Goal: Transaction & Acquisition: Purchase product/service

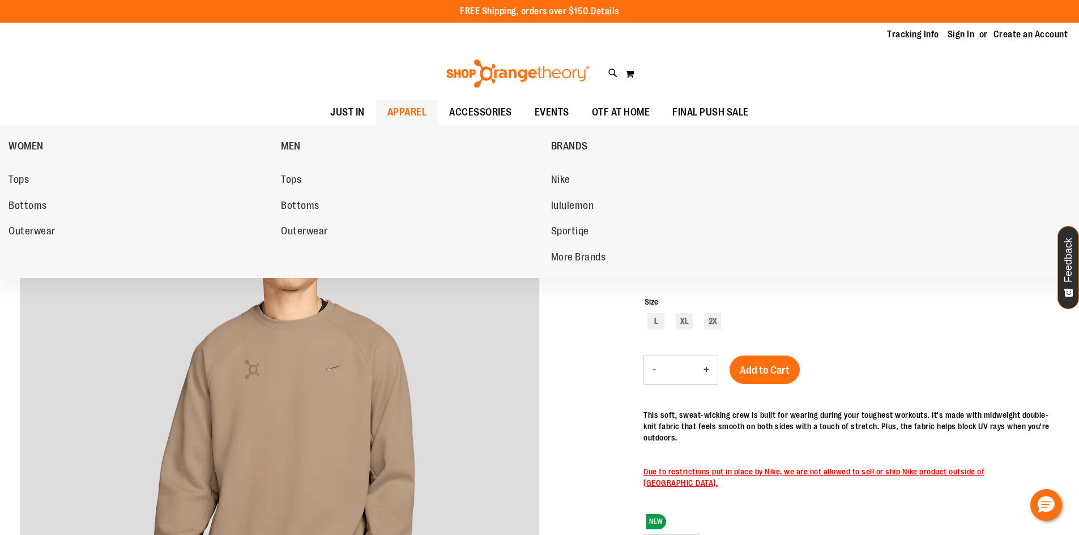
click at [387, 117] on span "APPAREL" at bounding box center [407, 112] width 40 height 25
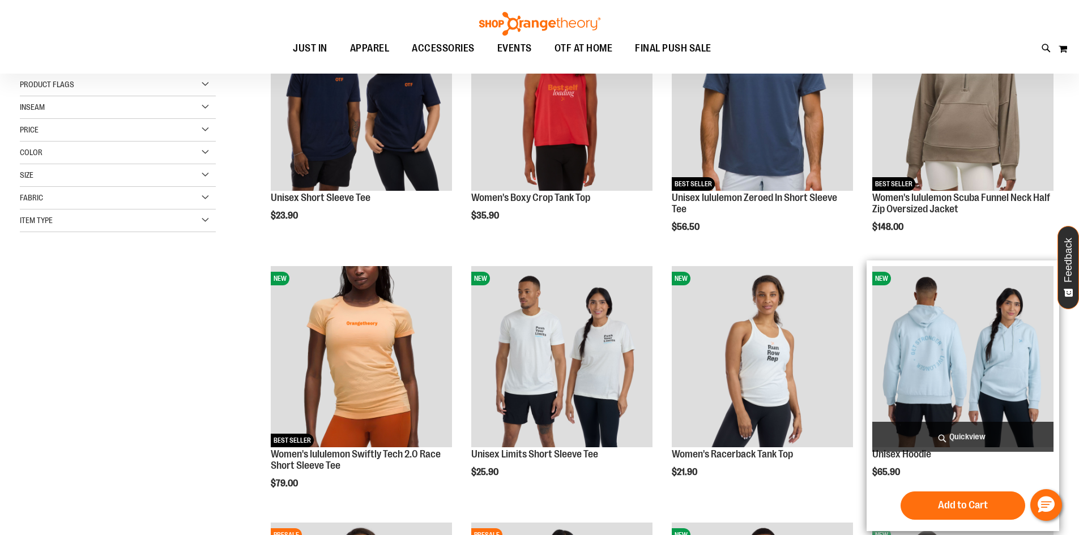
scroll to position [113, 0]
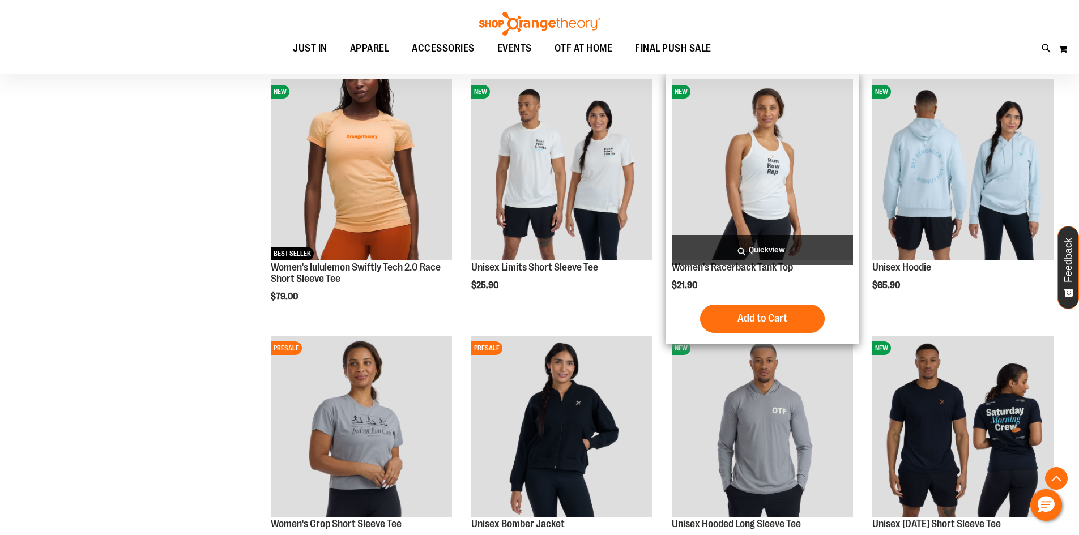
scroll to position [226, 0]
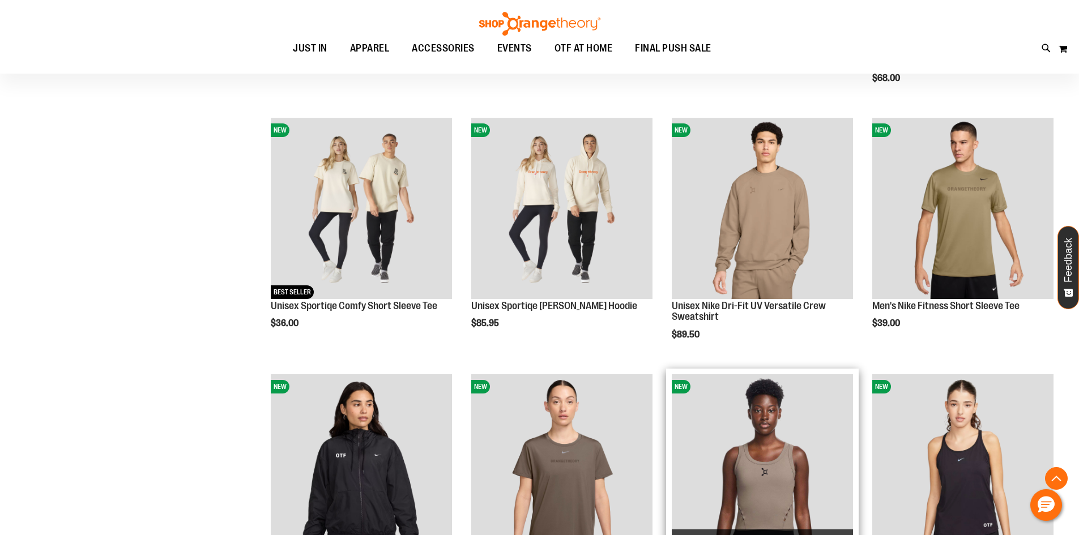
scroll to position [1019, 0]
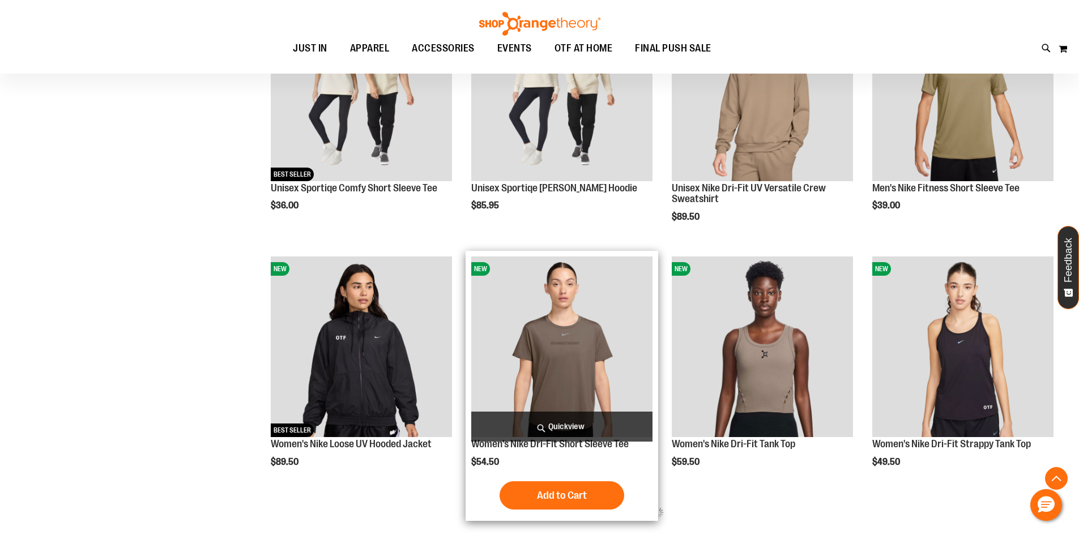
scroll to position [1132, 0]
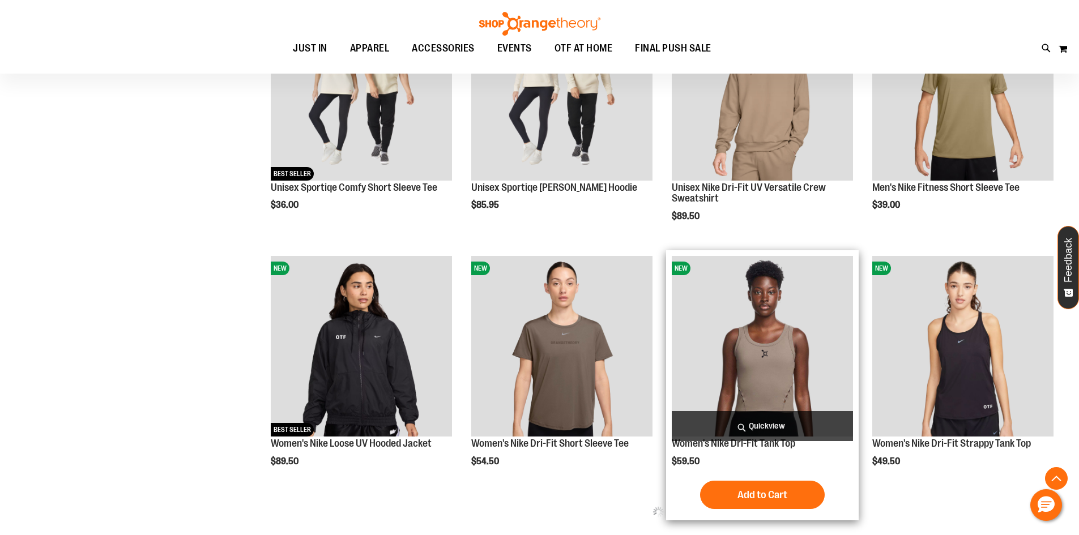
click at [748, 375] on img "product" at bounding box center [762, 346] width 181 height 181
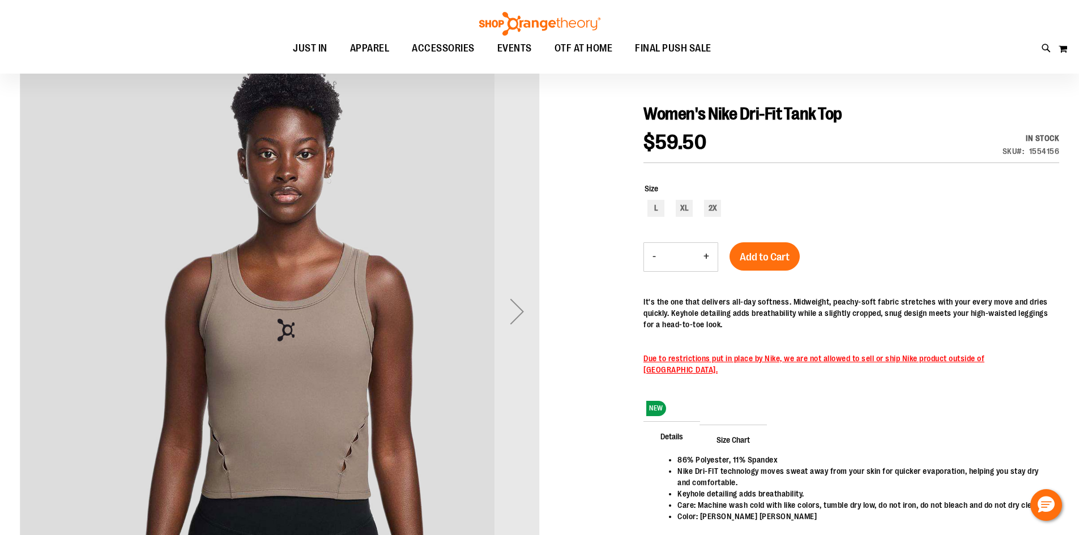
scroll to position [113, 0]
